Goal: Transaction & Acquisition: Purchase product/service

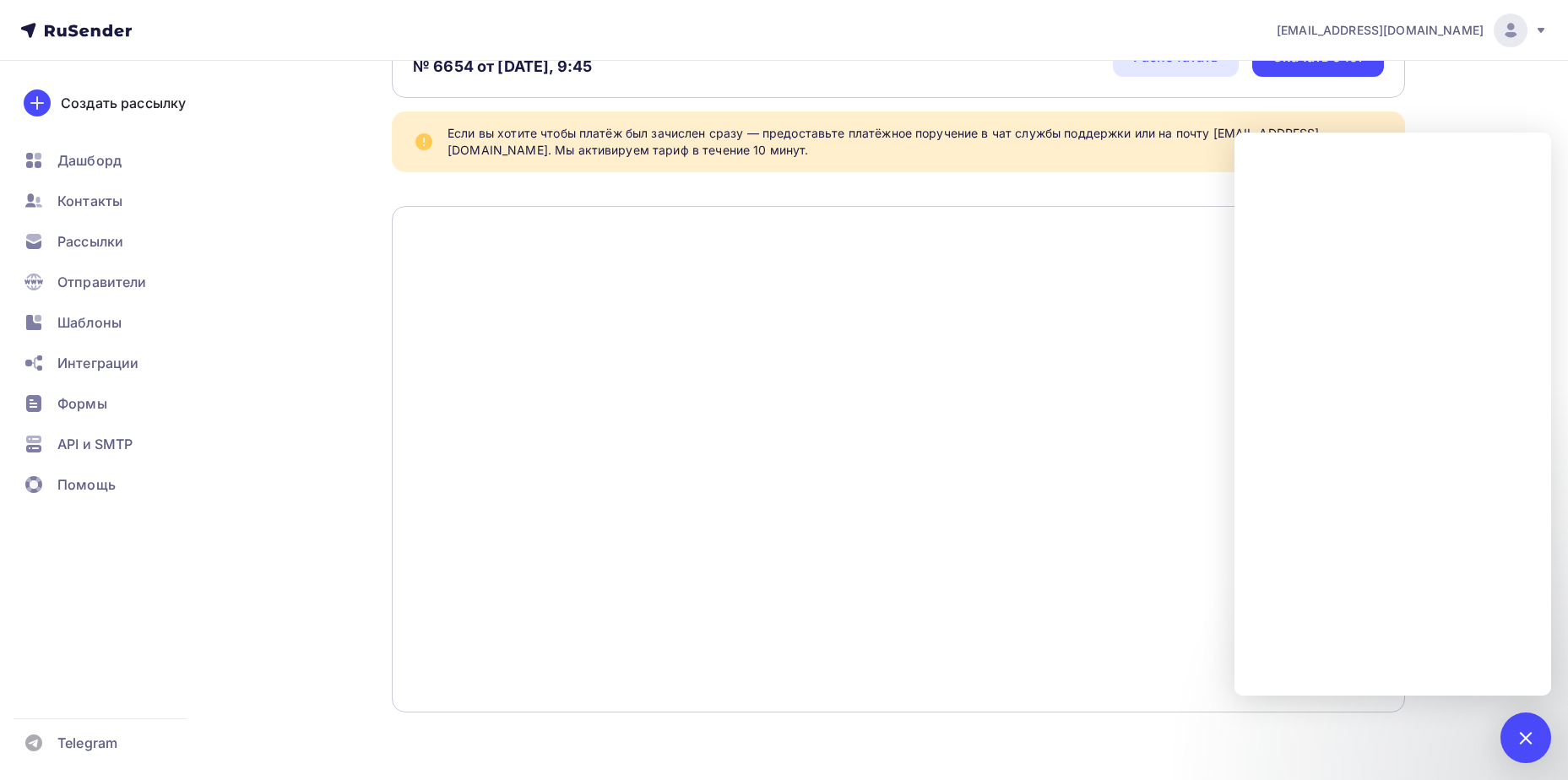
scroll to position [147, 0]
click at [1416, 767] on div "Назад Безналичный расчет Безналичный расчет Счёт на оплату № 6654 от Сегодня, 9…" at bounding box center [784, 346] width 1383 height 866
click at [1525, 759] on div at bounding box center [1525, 738] width 51 height 51
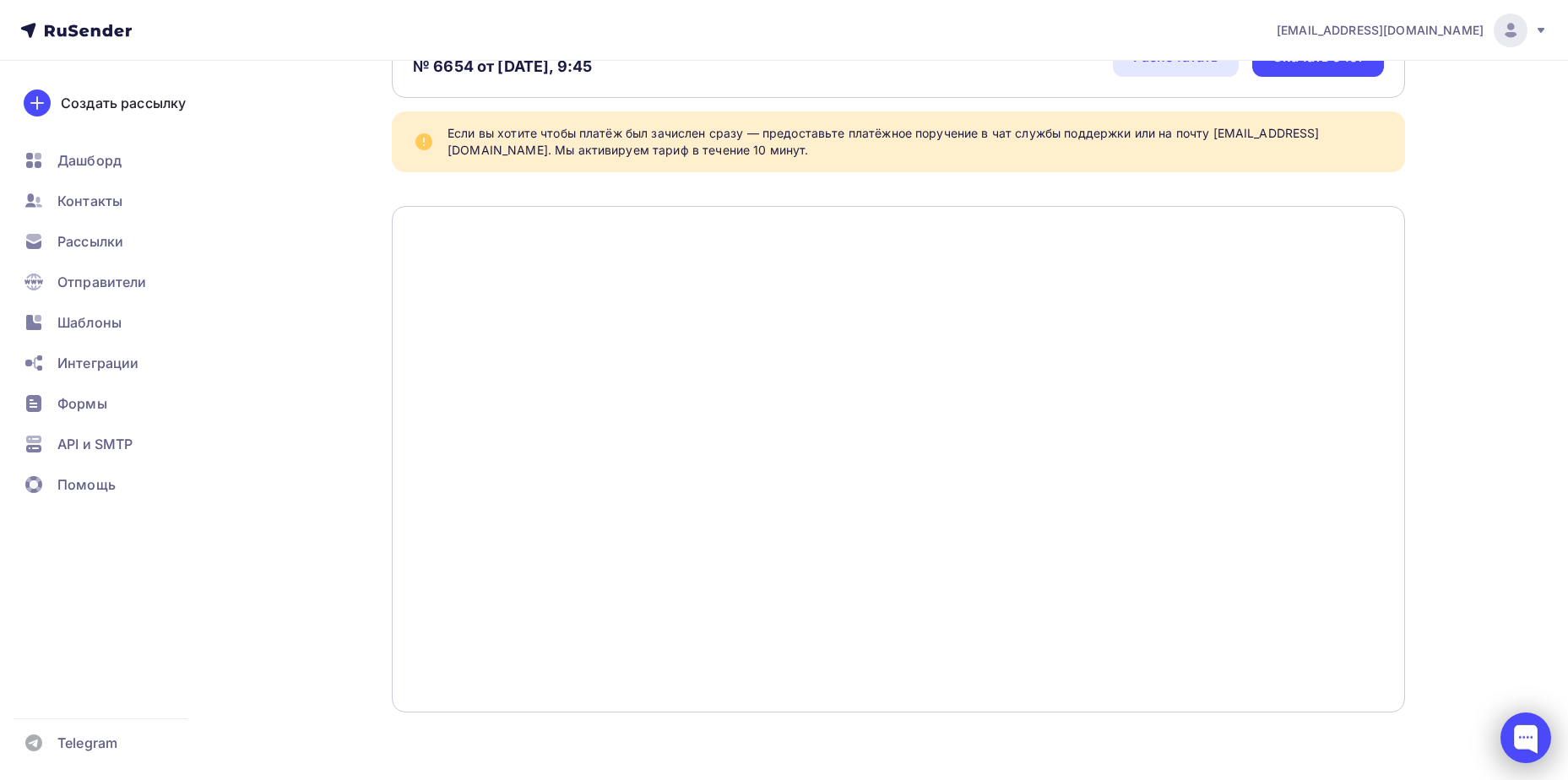
click at [1513, 746] on div at bounding box center [1525, 738] width 51 height 51
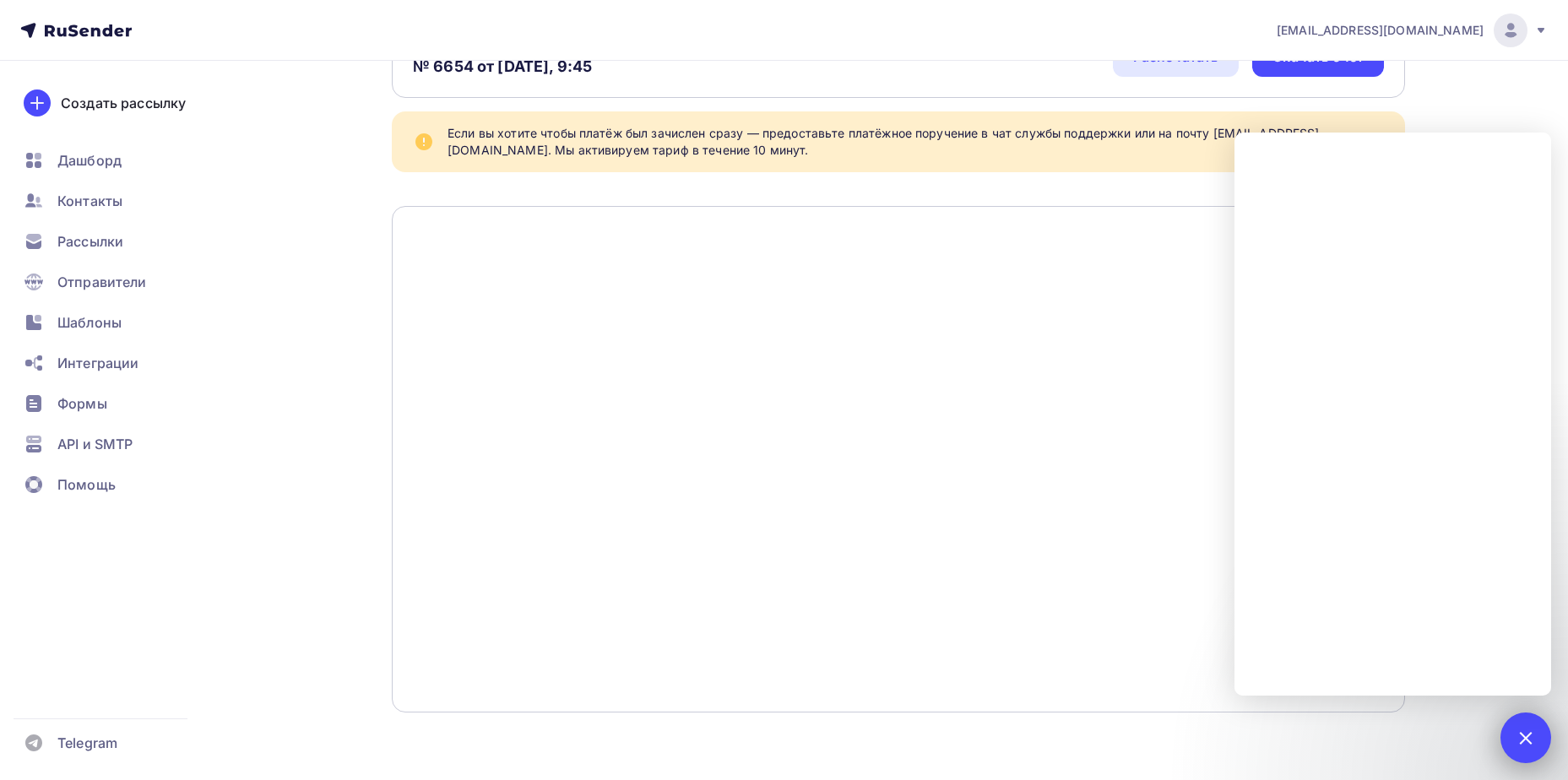
click at [1528, 730] on div at bounding box center [1525, 738] width 23 height 23
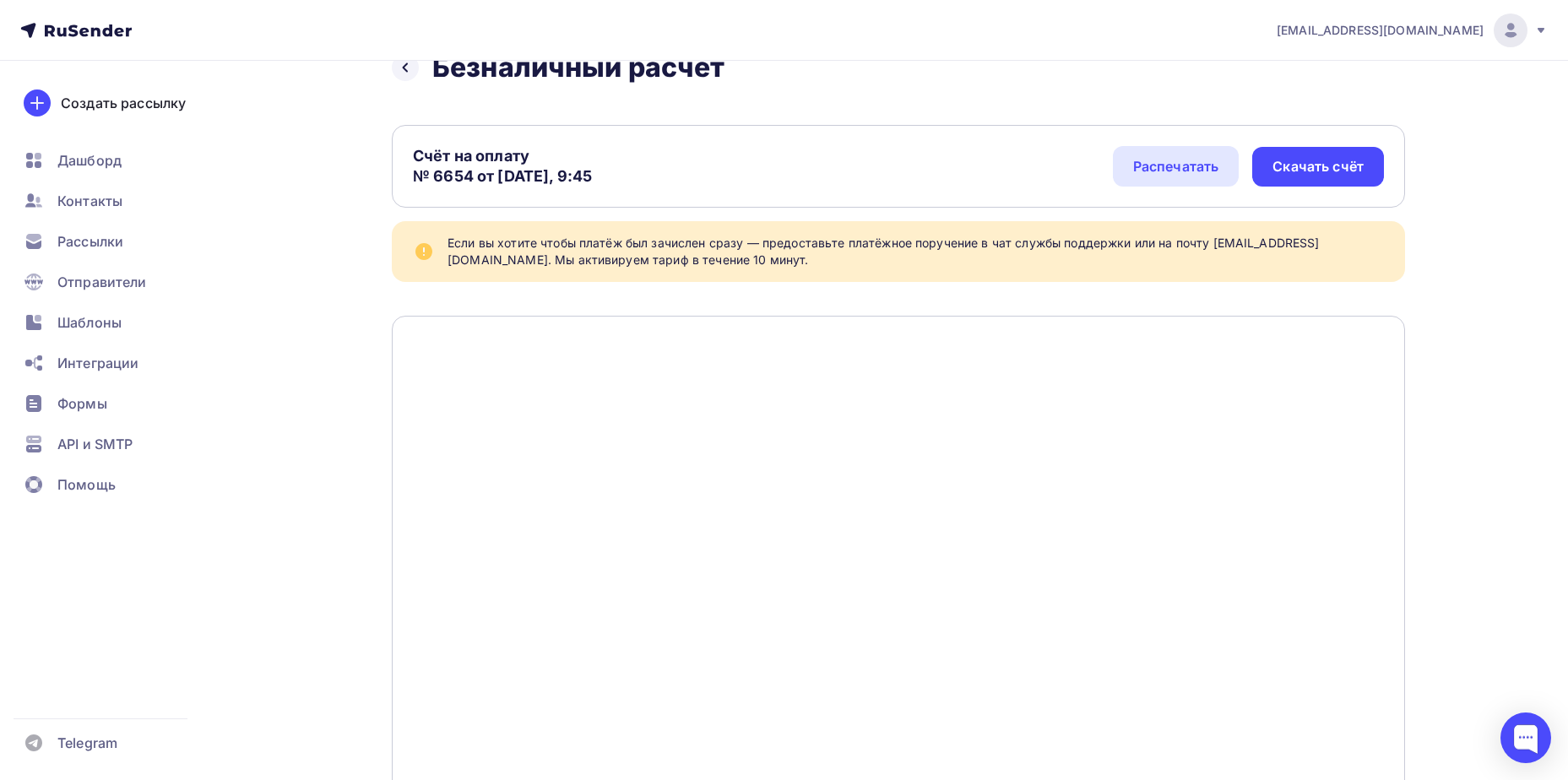
scroll to position [0, 0]
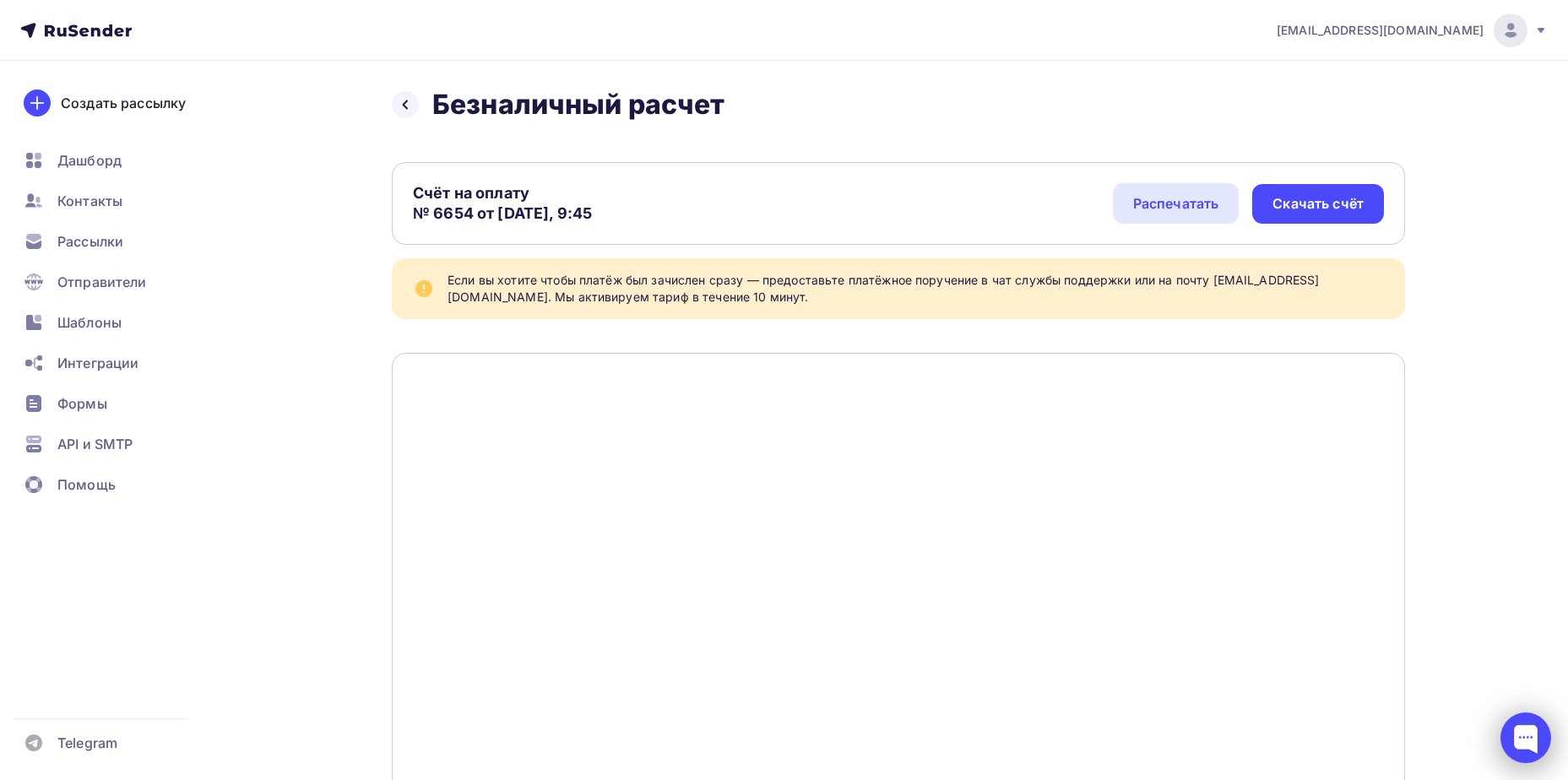
click at [1525, 727] on div at bounding box center [1525, 738] width 51 height 51
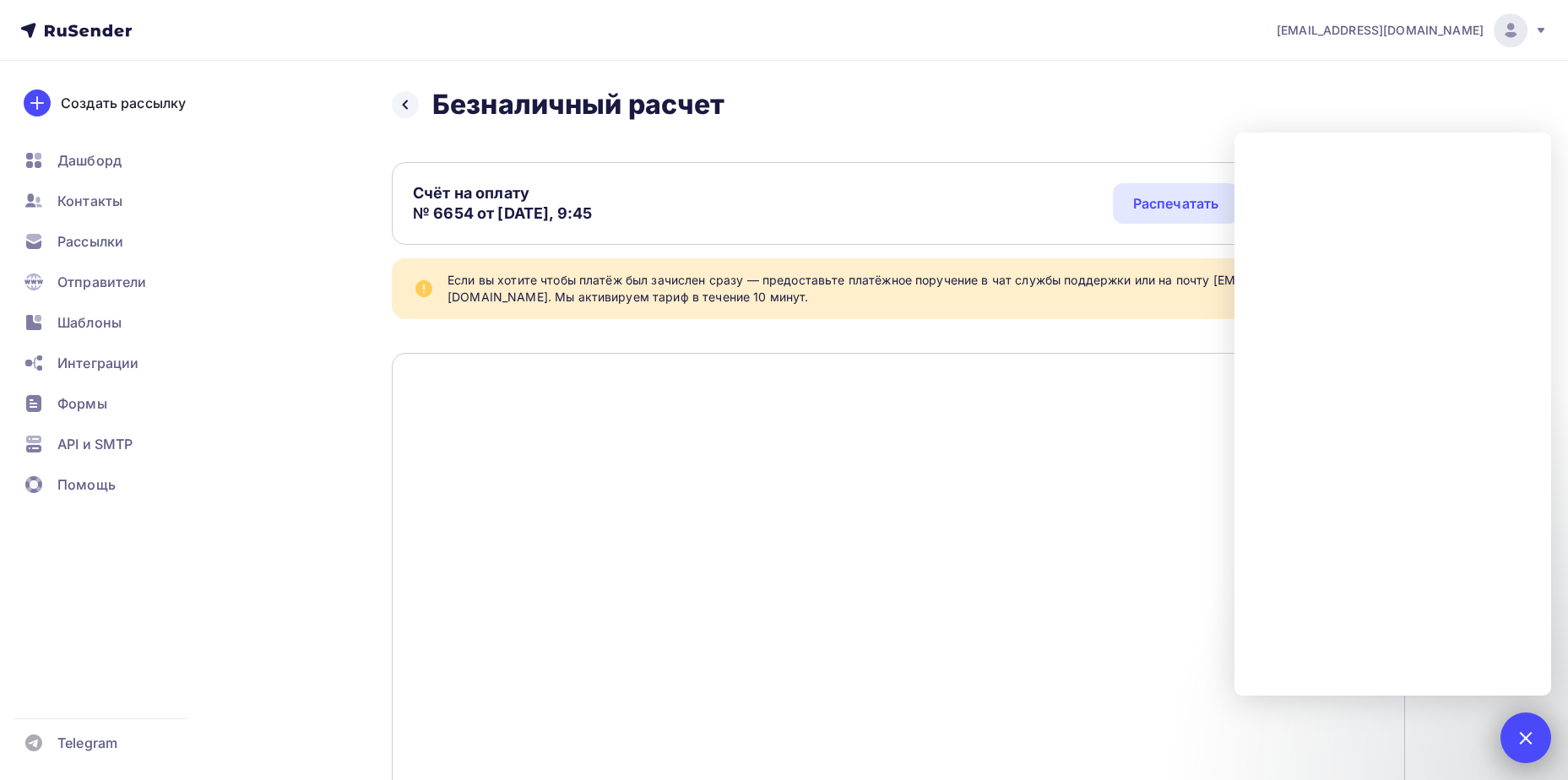
click at [1513, 723] on div at bounding box center [1525, 738] width 51 height 51
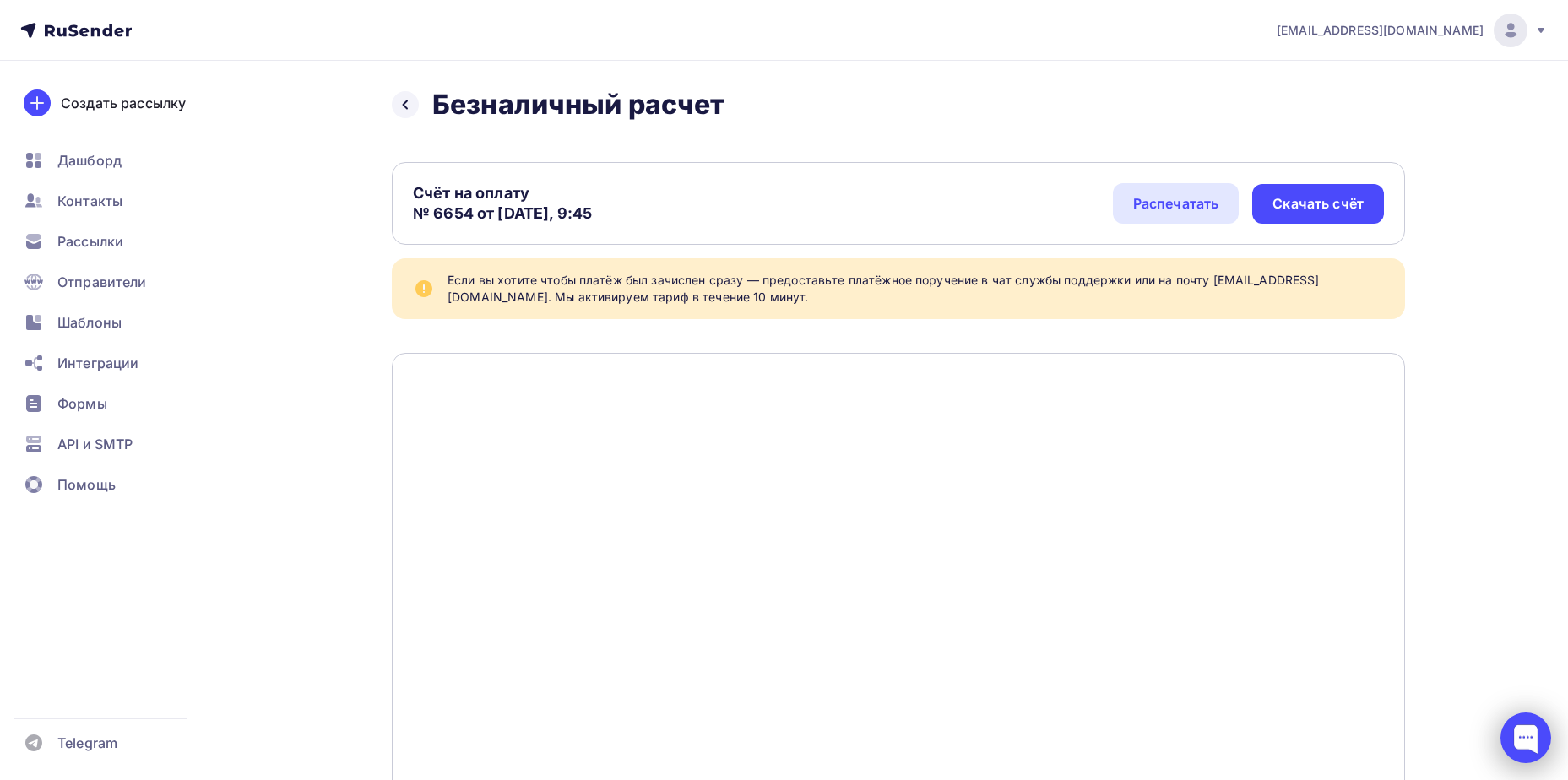
click at [1513, 725] on div at bounding box center [1525, 738] width 51 height 51
click at [1509, 736] on div at bounding box center [1525, 738] width 51 height 51
click at [1541, 37] on div "[EMAIL_ADDRESS][DOMAIN_NAME]" at bounding box center [1411, 30] width 271 height 33
click at [1531, 715] on div at bounding box center [1525, 738] width 51 height 51
